Goal: Information Seeking & Learning: Learn about a topic

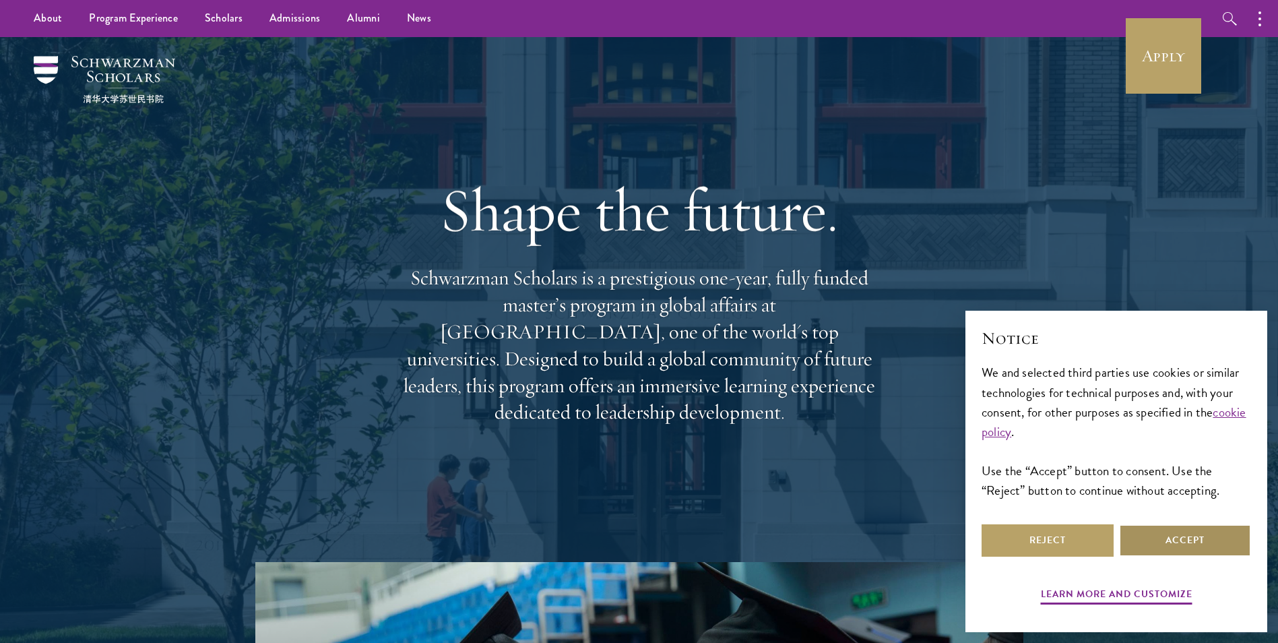
click at [1206, 532] on button "Accept" at bounding box center [1185, 540] width 132 height 32
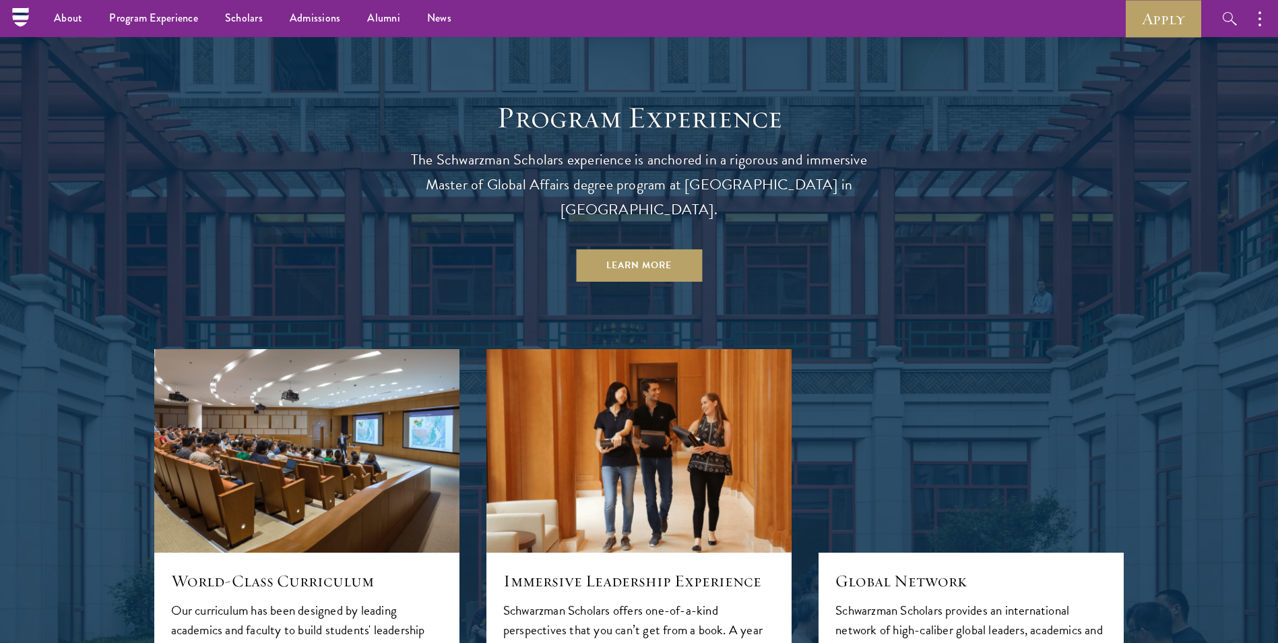
scroll to position [1213, 0]
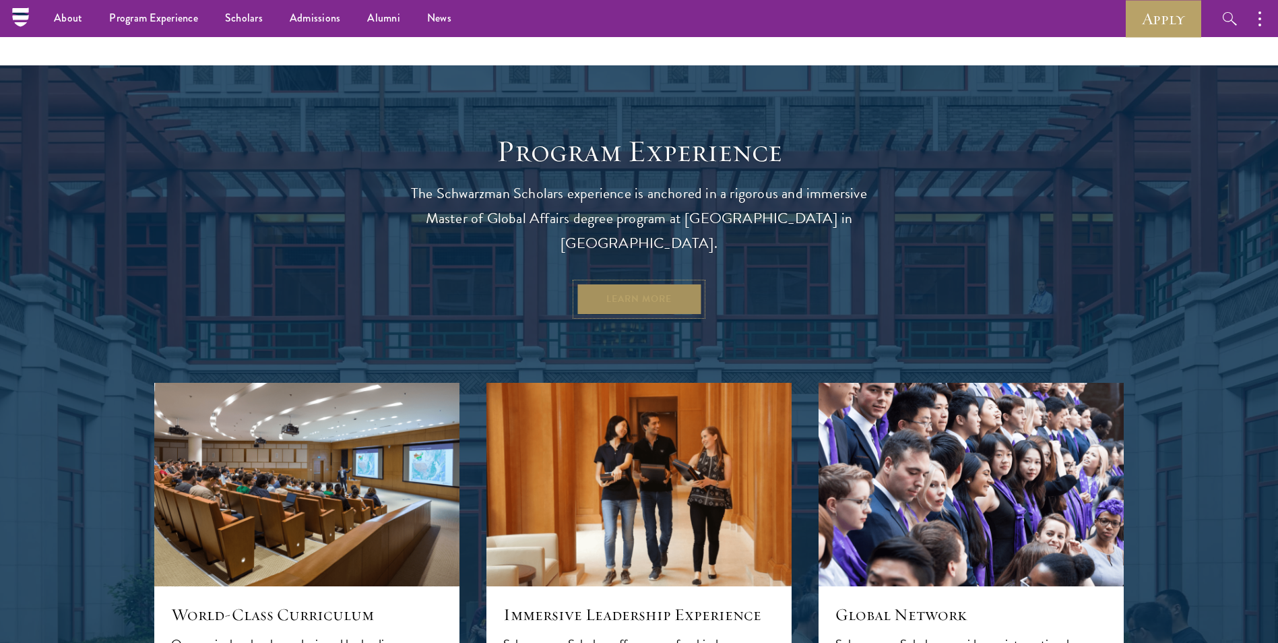
click at [646, 283] on link "Learn More" at bounding box center [639, 299] width 126 height 32
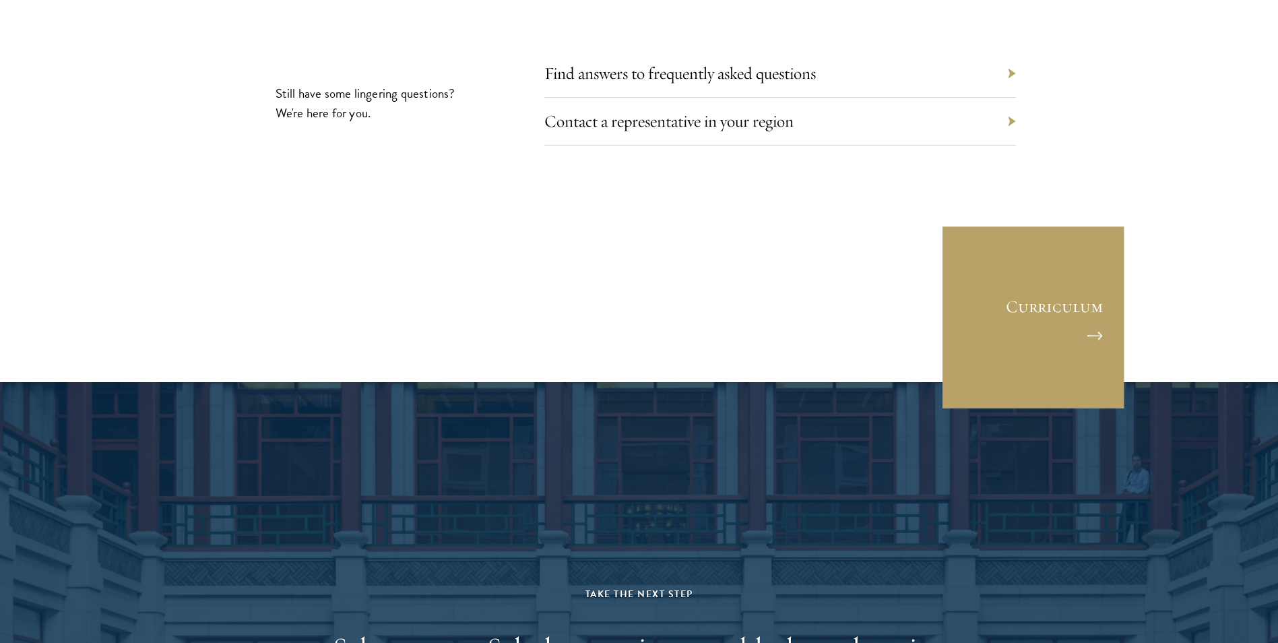
scroll to position [6402, 0]
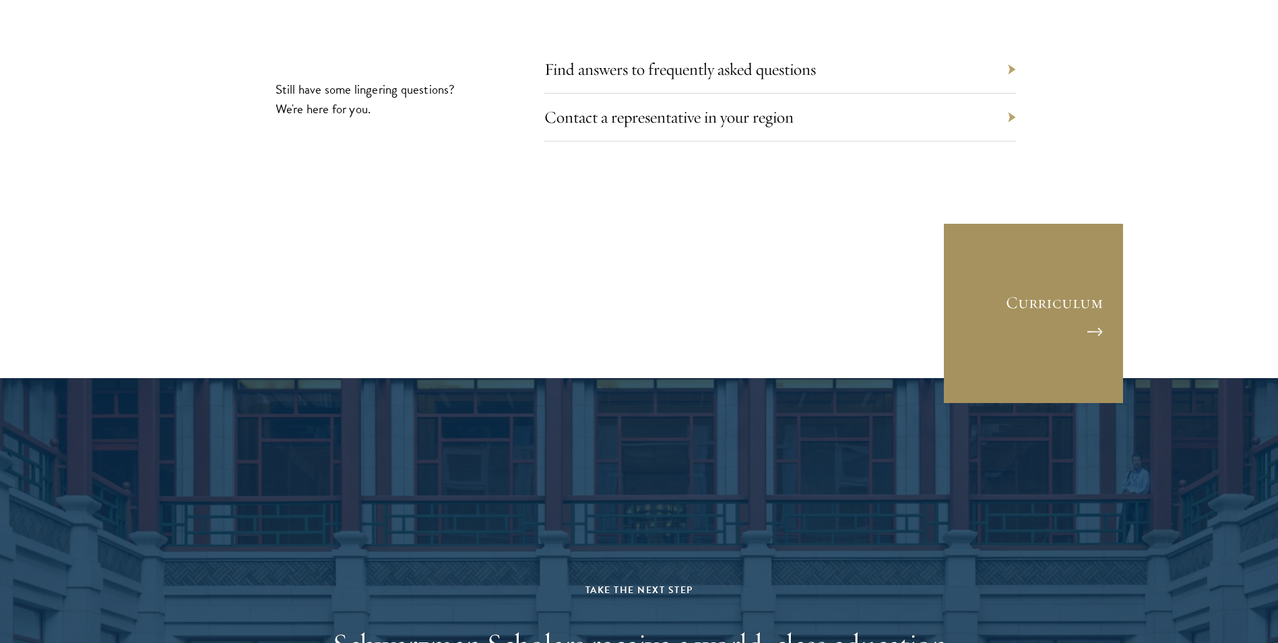
click at [1012, 236] on link "Curriculum" at bounding box center [1034, 313] width 182 height 182
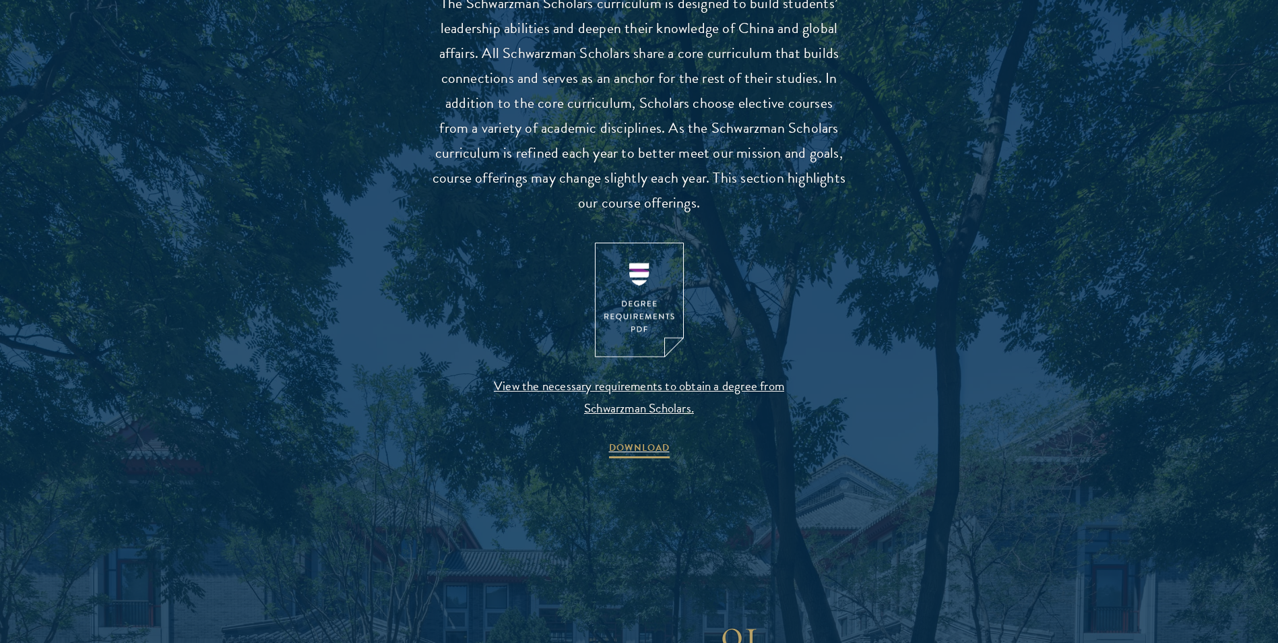
scroll to position [1415, 0]
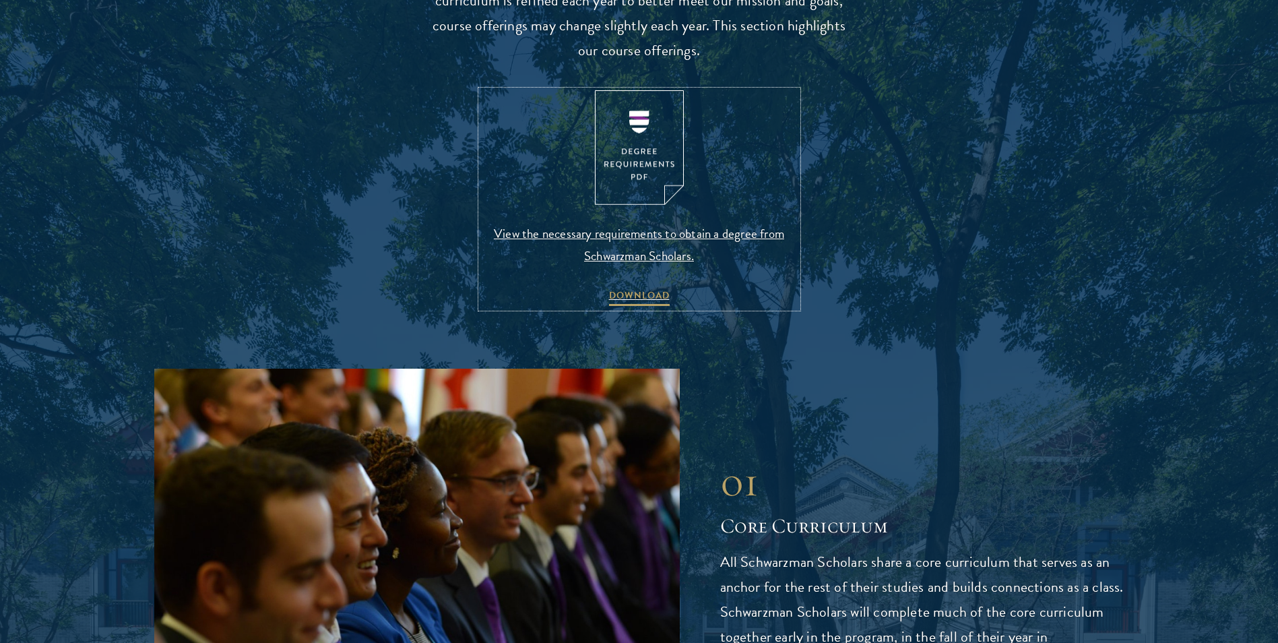
click at [630, 174] on img at bounding box center [639, 147] width 89 height 115
